Goal: Information Seeking & Learning: Learn about a topic

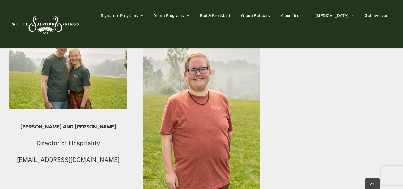
scroll to position [679, 0]
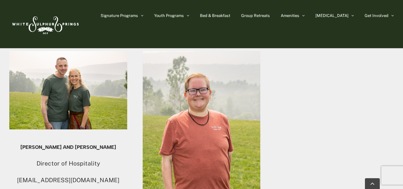
click at [288, 130] on div "Paul & Dawn Robyn, LTC, USA (Ret.) Center Director Couple wssdirector@ocfusa.or…" at bounding box center [201, 18] width 384 height 567
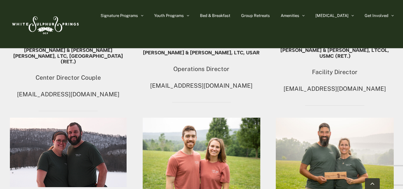
scroll to position [439, 0]
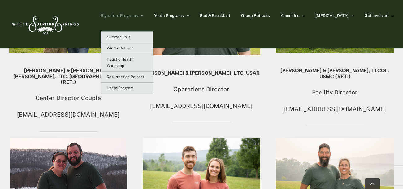
click at [138, 14] on span "Signature Programs" at bounding box center [119, 16] width 37 height 4
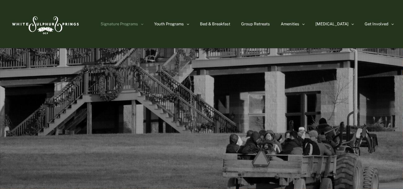
scroll to position [34, 0]
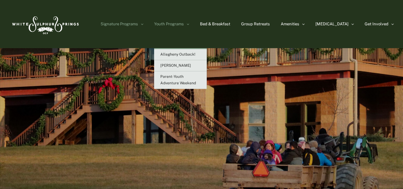
click at [189, 28] on link "Youth Programs" at bounding box center [171, 24] width 35 height 48
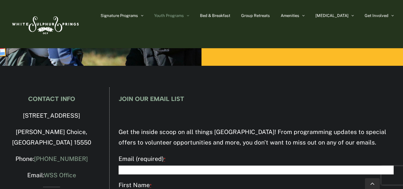
scroll to position [1161, 0]
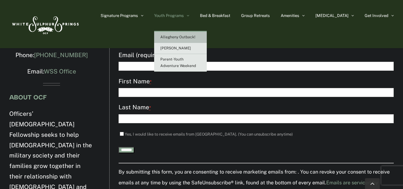
click at [200, 42] on link "Allegheny Outback!" at bounding box center [180, 37] width 53 height 11
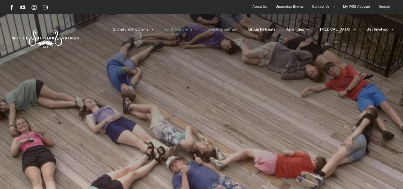
click at [237, 28] on span "Bed & Breakfast" at bounding box center [222, 30] width 29 height 4
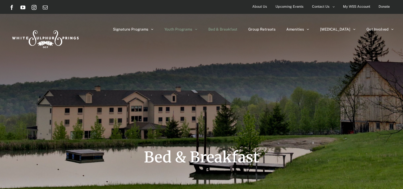
click at [192, 31] on span "Youth Programs" at bounding box center [178, 30] width 28 height 4
click at [198, 30] on icon "Main Menu" at bounding box center [196, 29] width 2 height 4
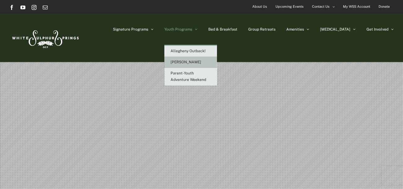
click at [201, 64] on span "[PERSON_NAME]" at bounding box center [186, 62] width 31 height 4
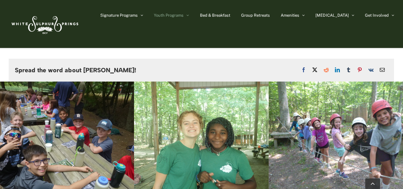
scroll to position [1752, 0]
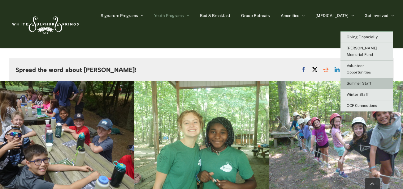
click at [361, 81] on span "Summer Staff" at bounding box center [359, 83] width 25 height 4
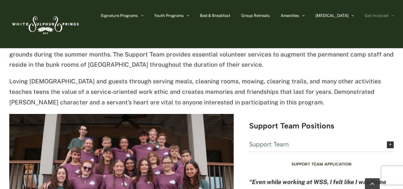
scroll to position [1495, 0]
